Goal: Transaction & Acquisition: Book appointment/travel/reservation

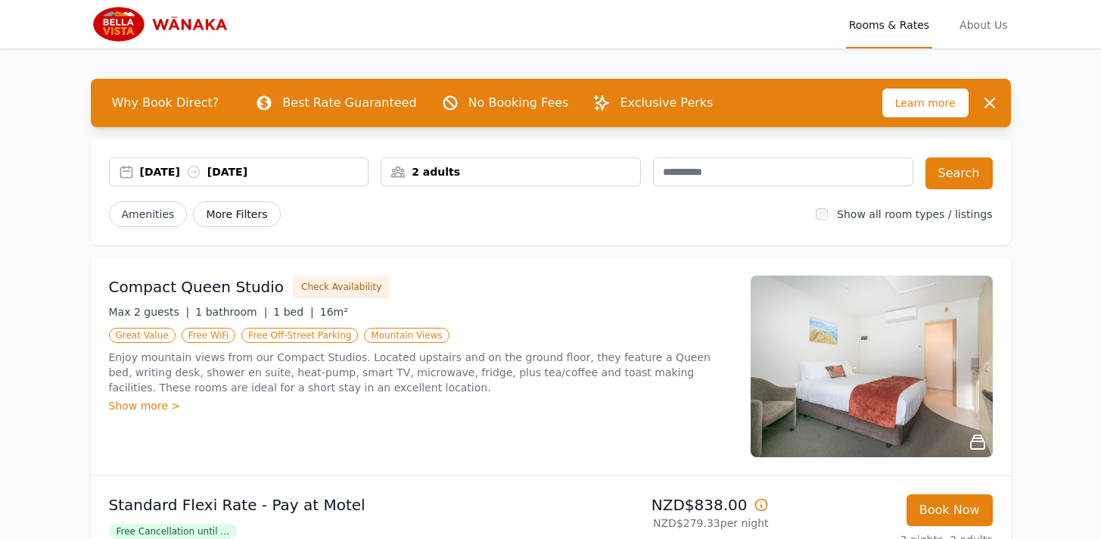
click at [242, 214] on span "More Filters" at bounding box center [236, 214] width 87 height 26
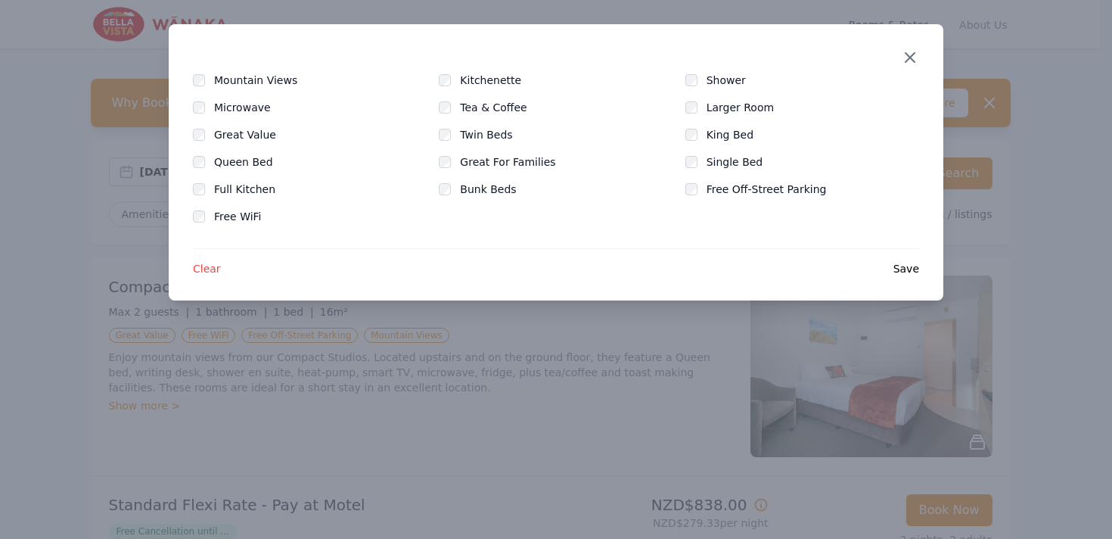
click at [913, 55] on icon "button" at bounding box center [910, 57] width 18 height 18
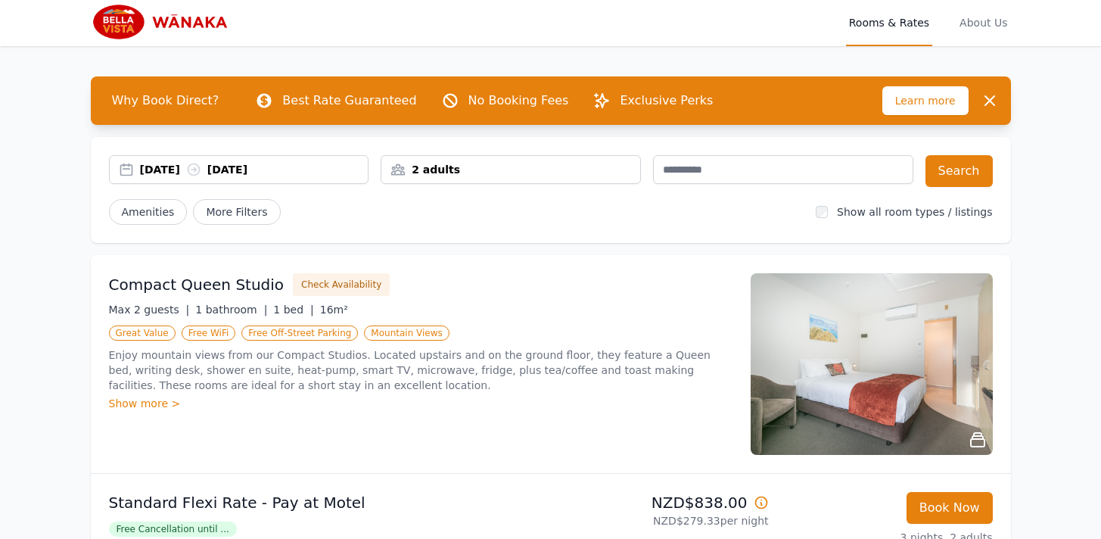
scroll to position [3, 0]
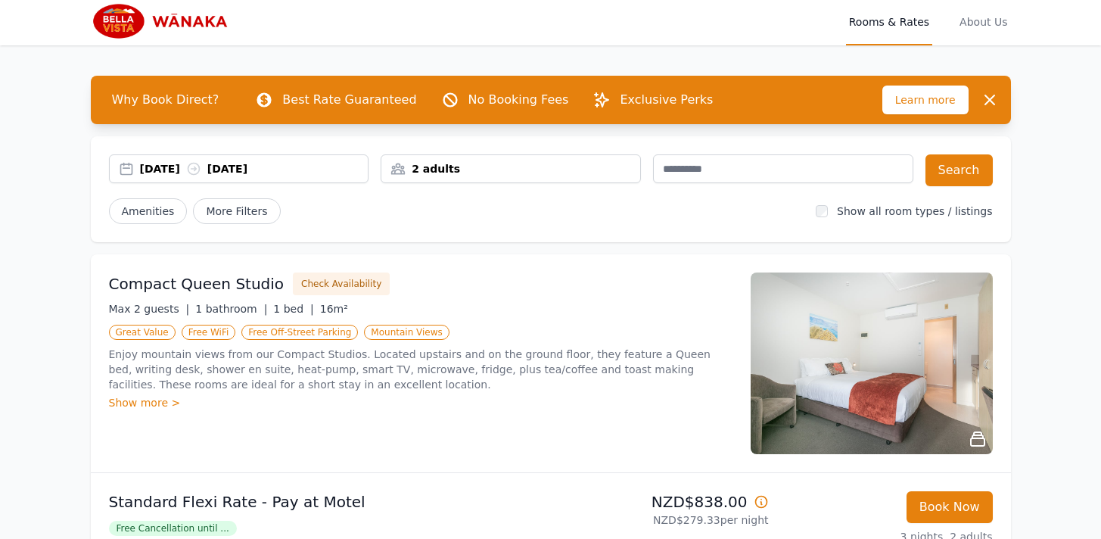
click at [435, 160] on div "2 adults" at bounding box center [511, 168] width 260 height 29
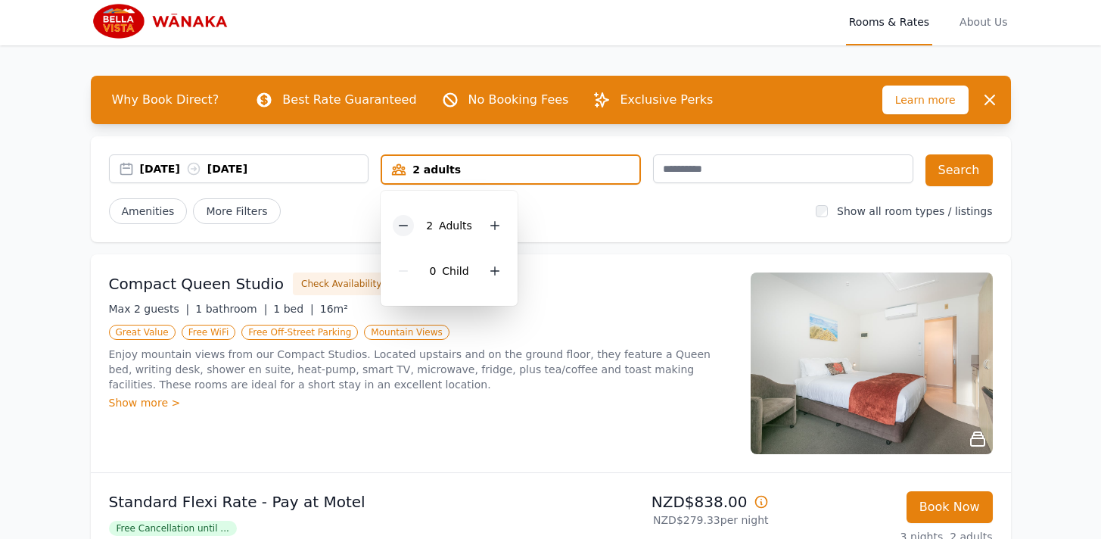
click at [411, 224] on div at bounding box center [403, 225] width 21 height 21
click at [985, 164] on button "Search" at bounding box center [958, 170] width 67 height 32
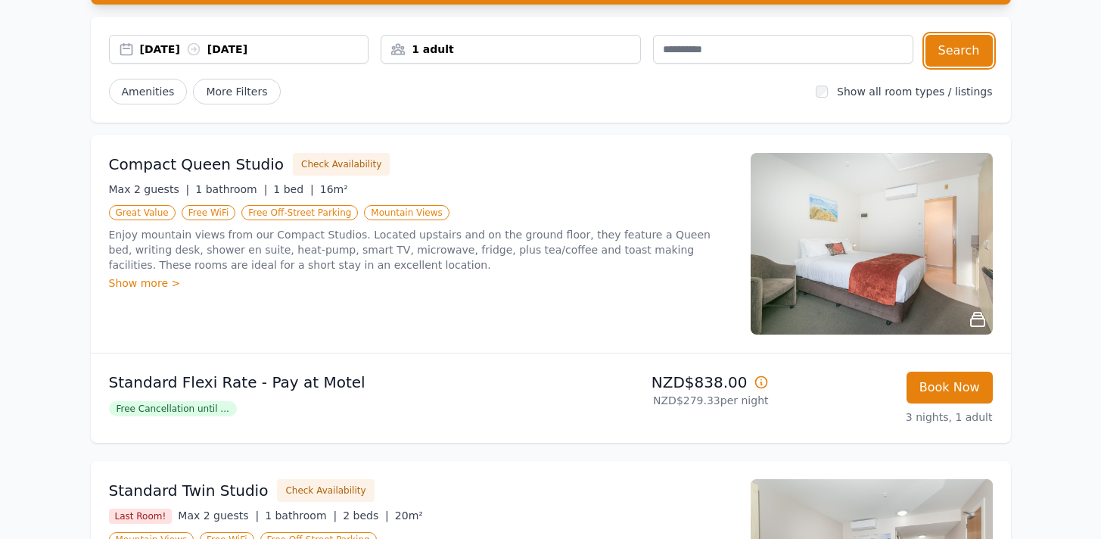
scroll to position [218, 0]
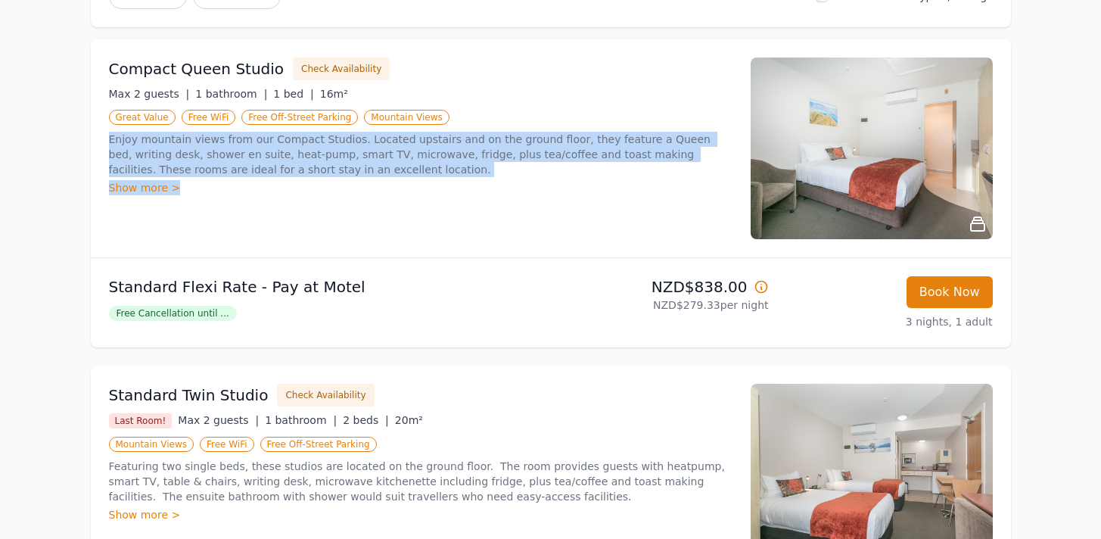
drag, startPoint x: 110, startPoint y: 138, endPoint x: 333, endPoint y: 210, distance: 234.5
click at [333, 210] on div "Compact Queen Studio Check Availability Max 2 guests | 1 bathroom | 1 bed | 16m…" at bounding box center [420, 149] width 623 height 182
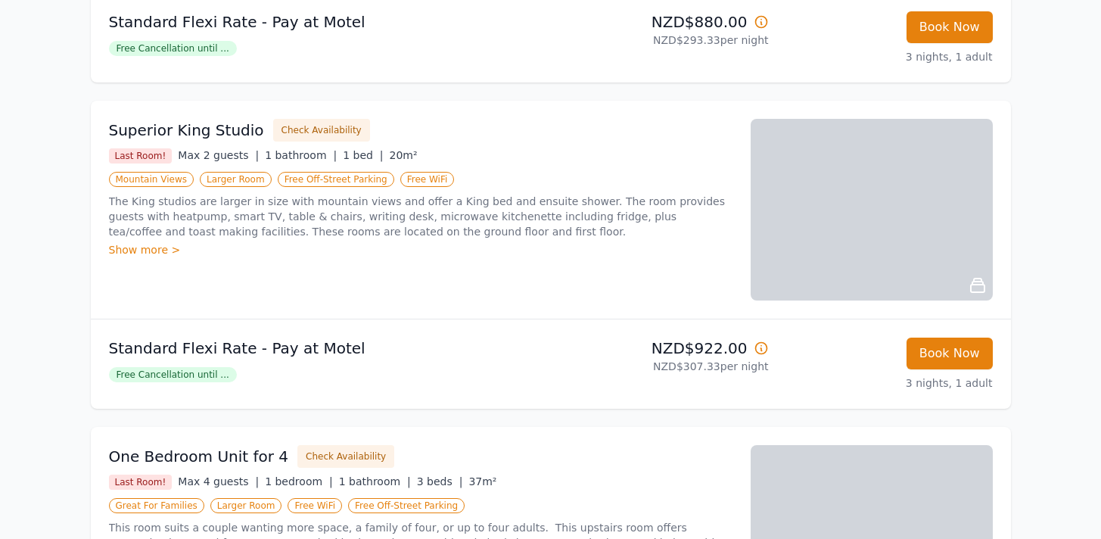
scroll to position [0, 0]
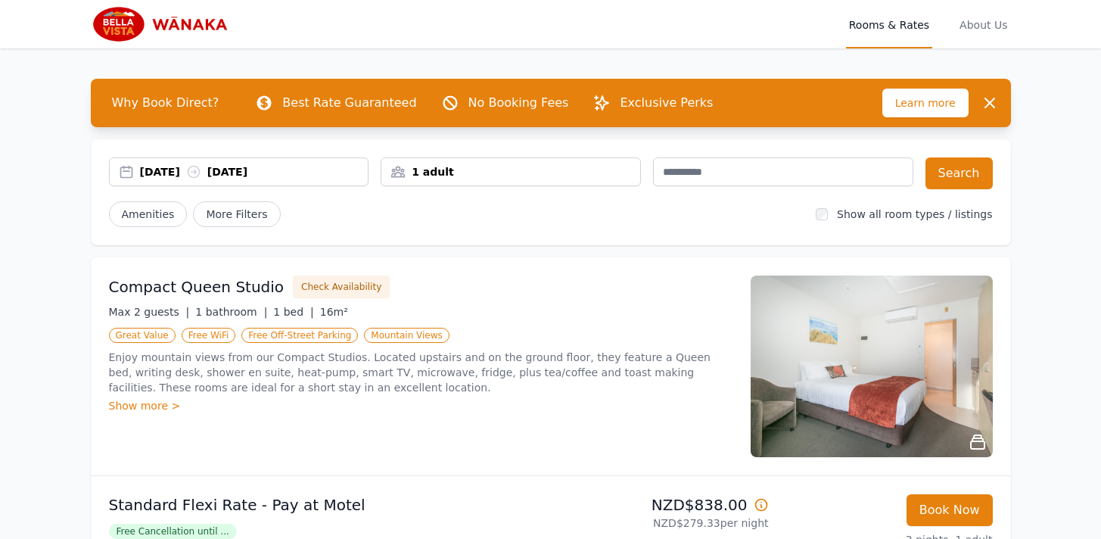
click at [624, 120] on div "Why Book Direct? Best Rate Guaranteed No Booking Fees Exclusive Perks Learn mor…" at bounding box center [551, 103] width 920 height 48
click at [201, 98] on span "Why Book Direct?" at bounding box center [166, 103] width 132 height 30
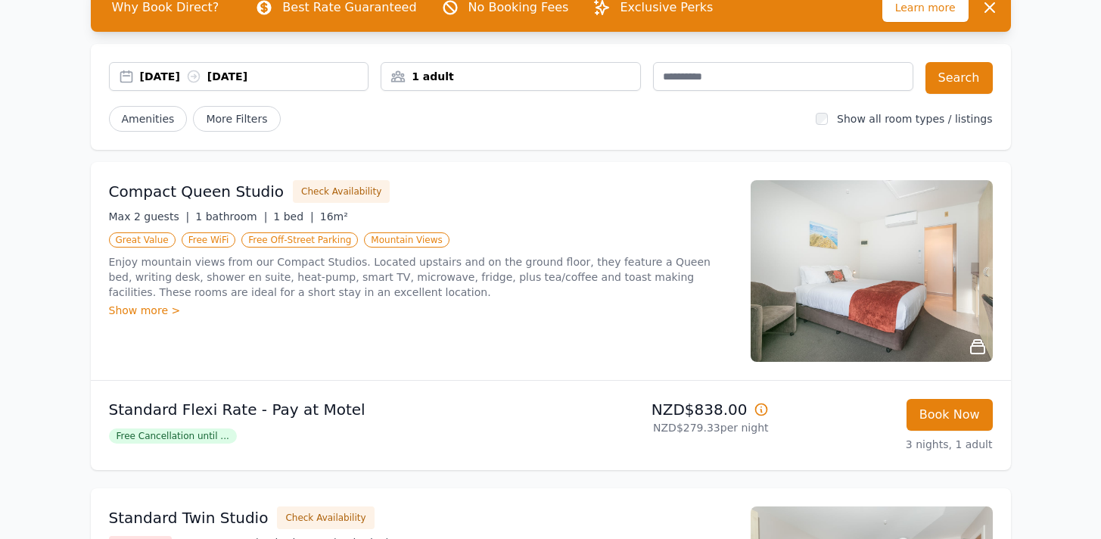
scroll to position [151, 0]
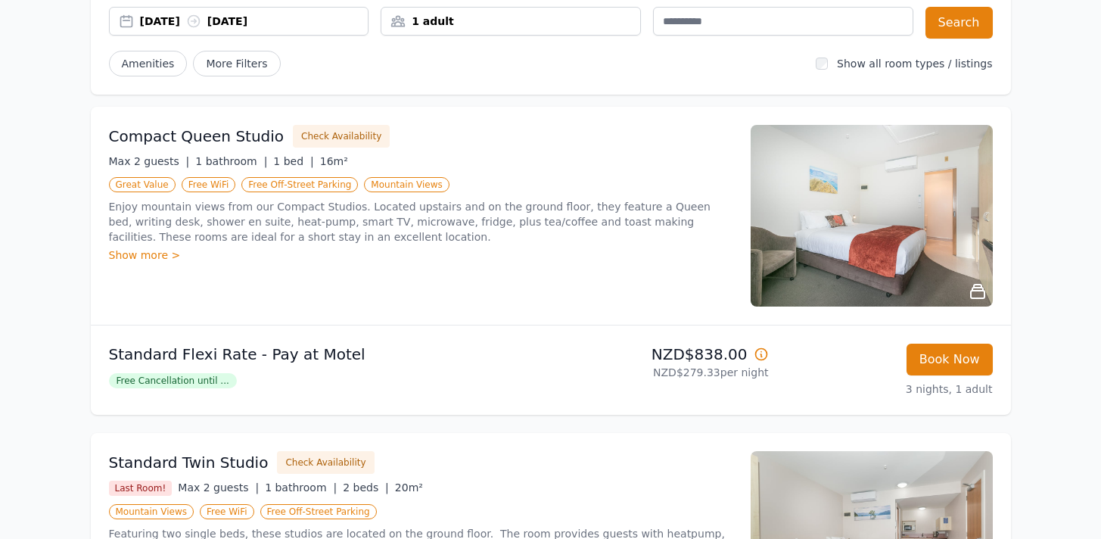
click at [325, 238] on p "Enjoy mountain views from our Compact Studios. Located upstairs and on the grou…" at bounding box center [420, 221] width 623 height 45
click at [147, 255] on div "Show more >" at bounding box center [420, 254] width 623 height 15
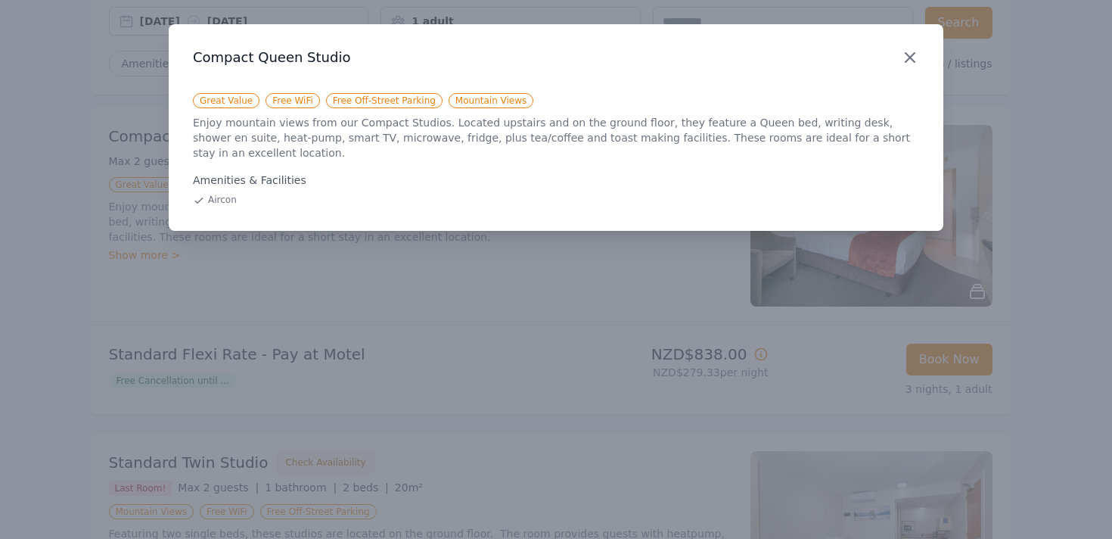
click at [907, 57] on icon "button" at bounding box center [910, 57] width 18 height 18
